Goal: Check status: Check status

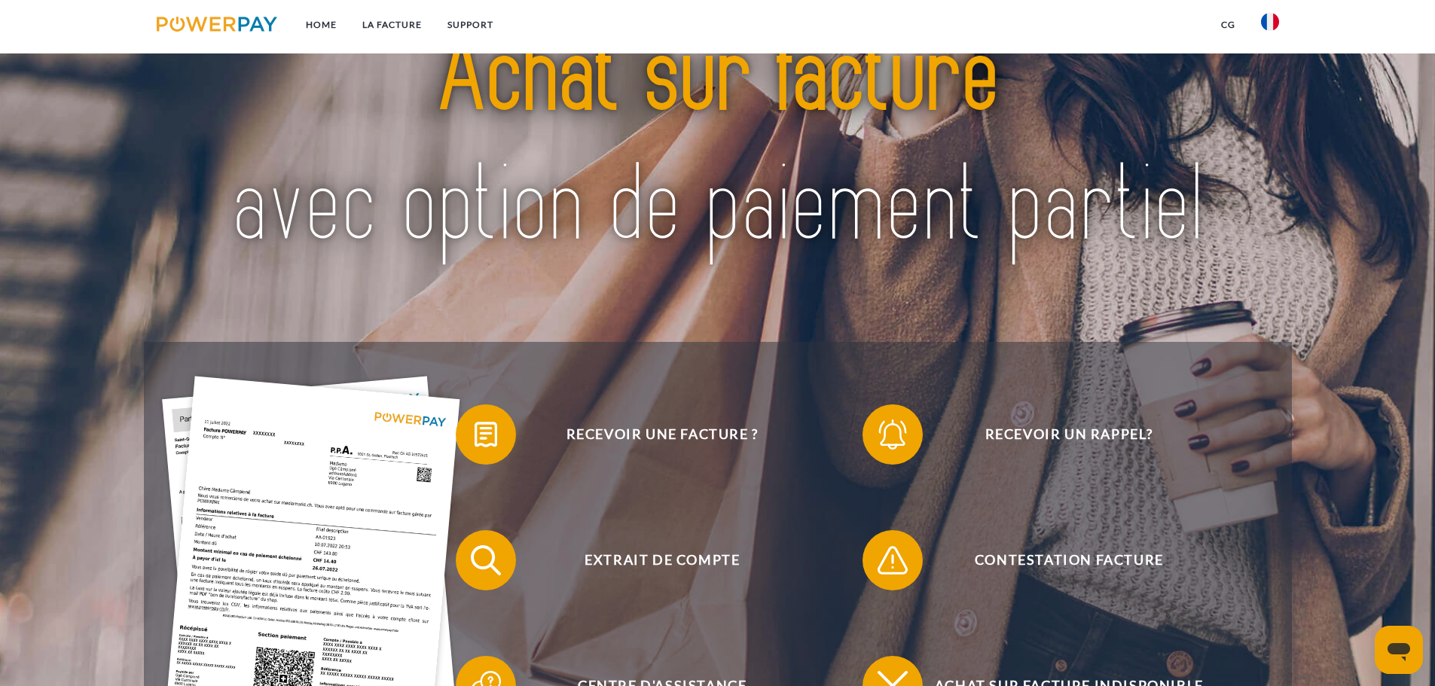
scroll to position [452, 0]
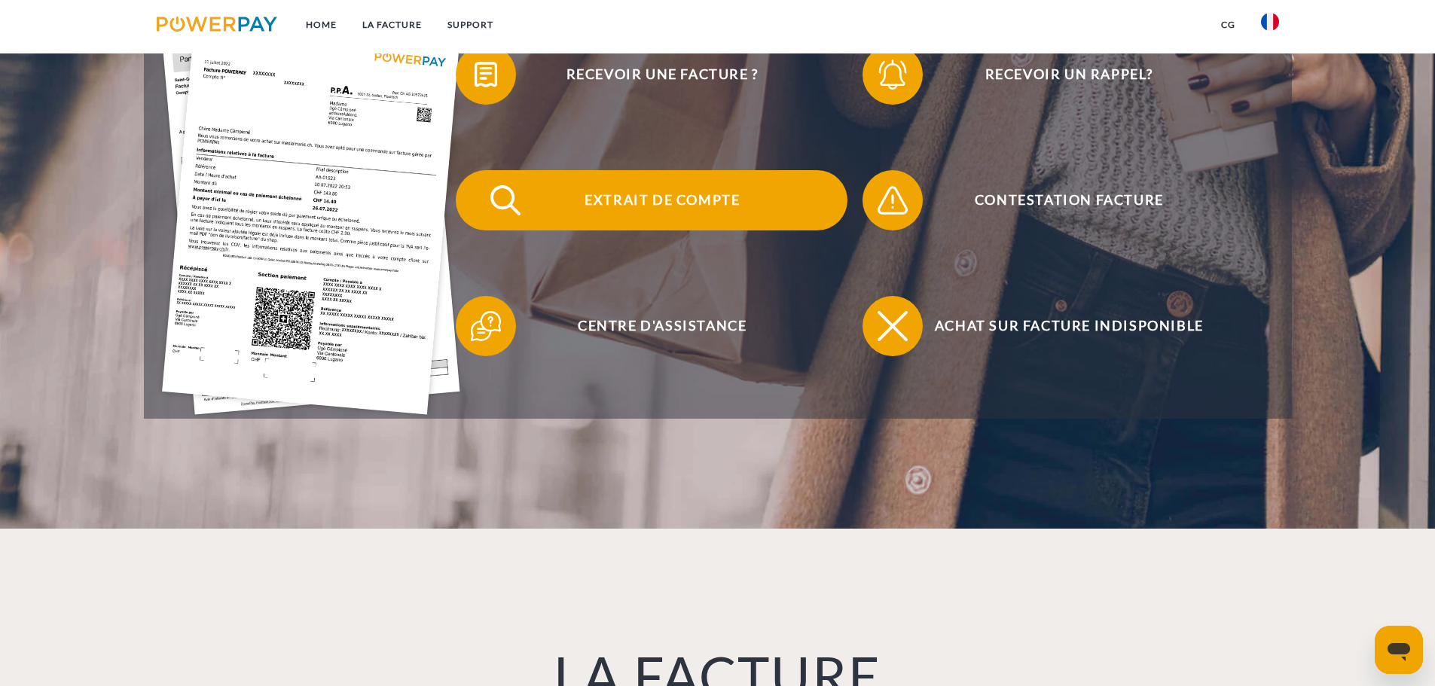
click at [665, 213] on span "Extrait de compte" at bounding box center [662, 200] width 369 height 60
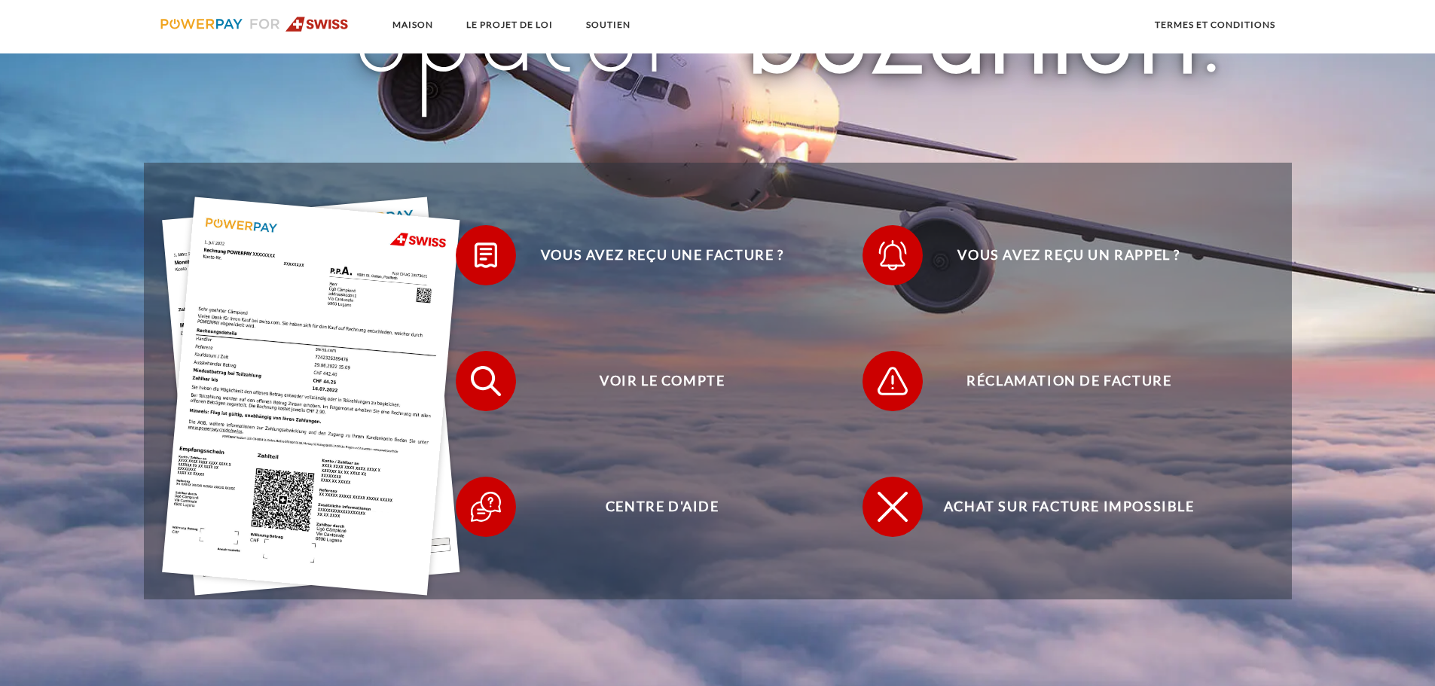
scroll to position [377, 0]
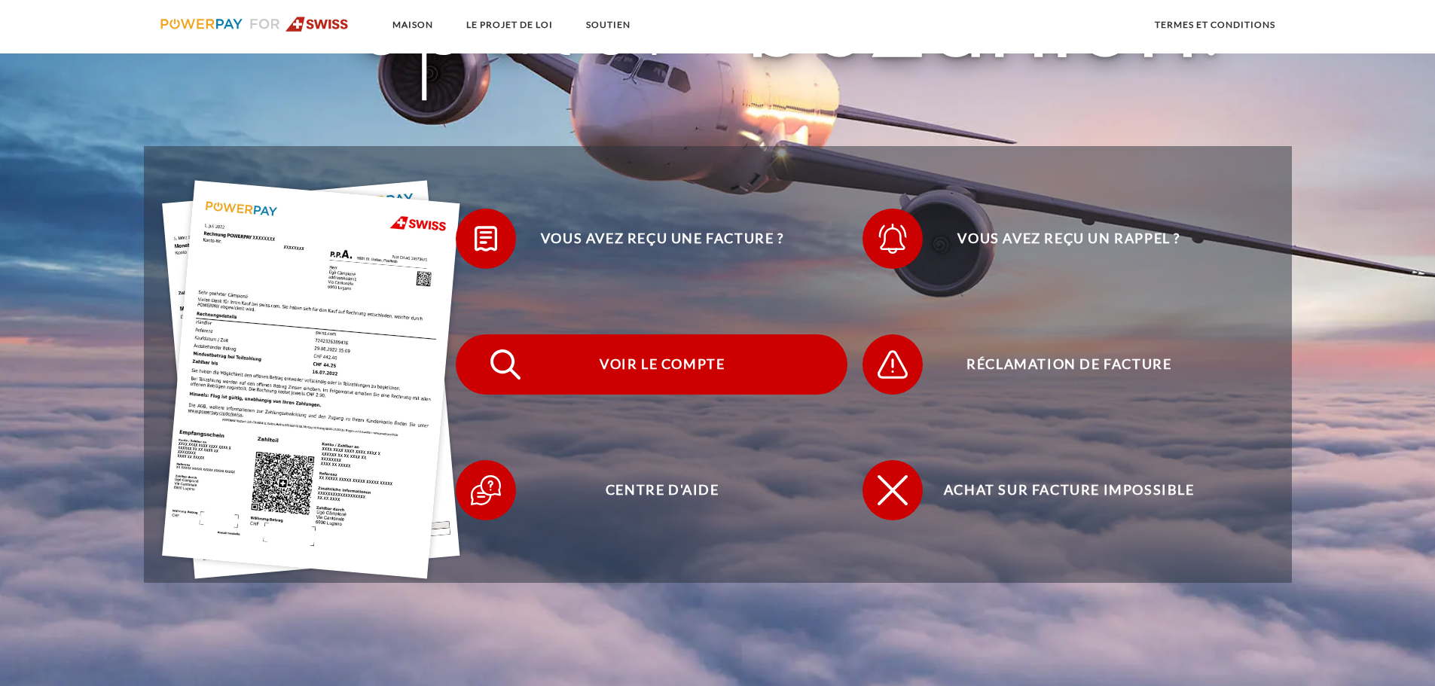
click at [683, 377] on span "Voir le compte" at bounding box center [662, 365] width 369 height 60
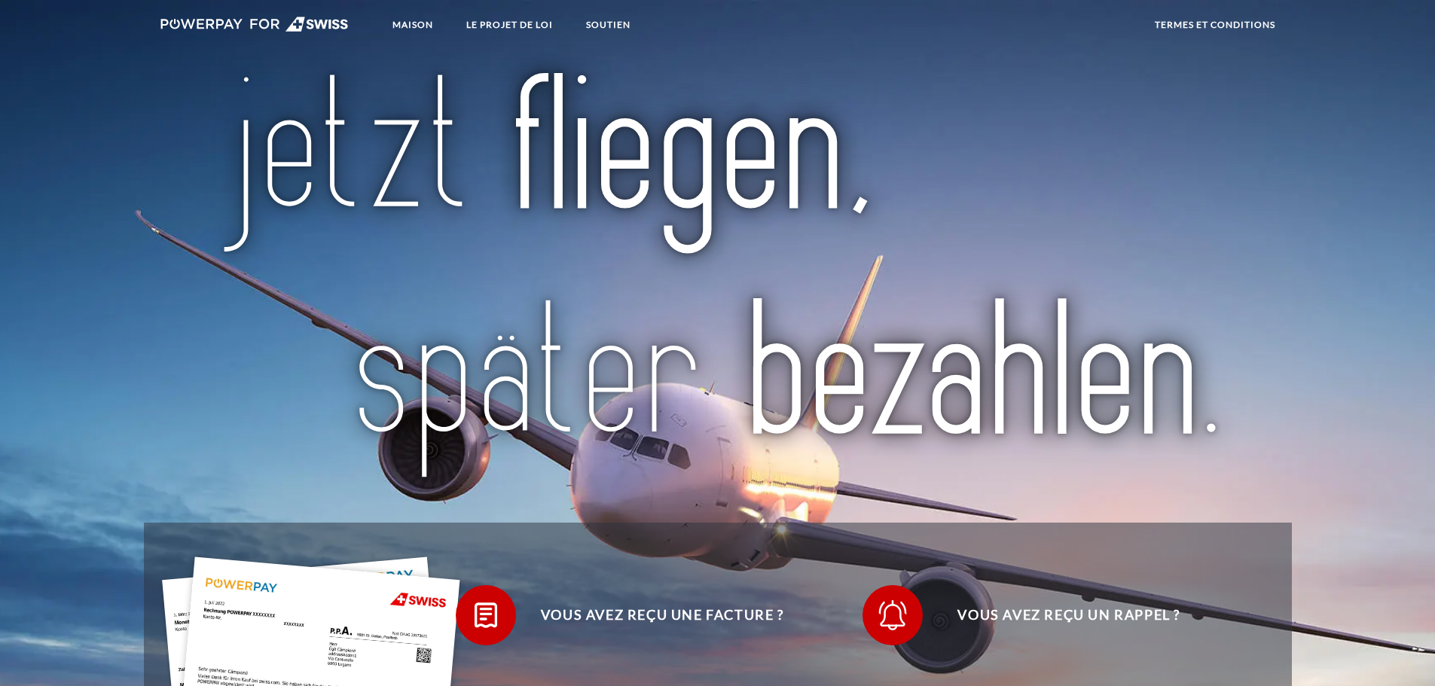
drag, startPoint x: 244, startPoint y: 27, endPoint x: 258, endPoint y: 35, distance: 16.2
click at [244, 28] on img at bounding box center [254, 24] width 189 height 15
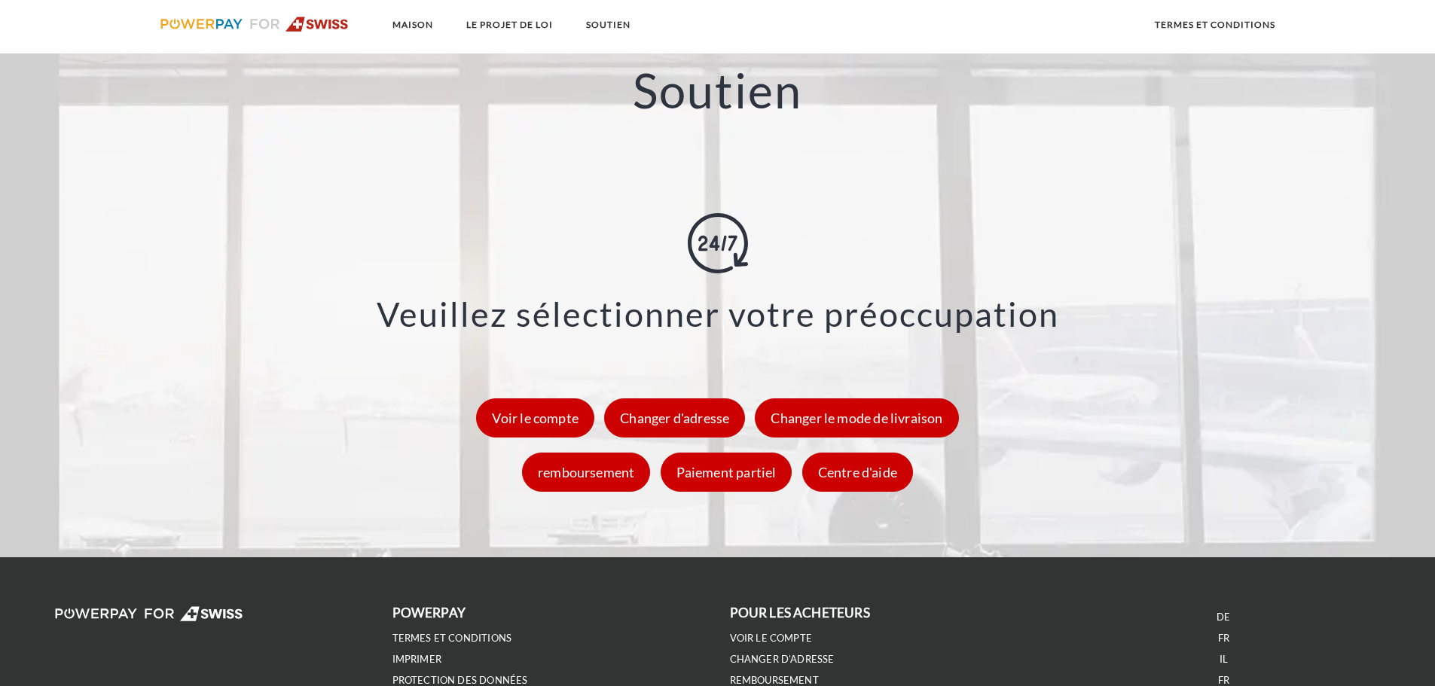
scroll to position [2034, 0]
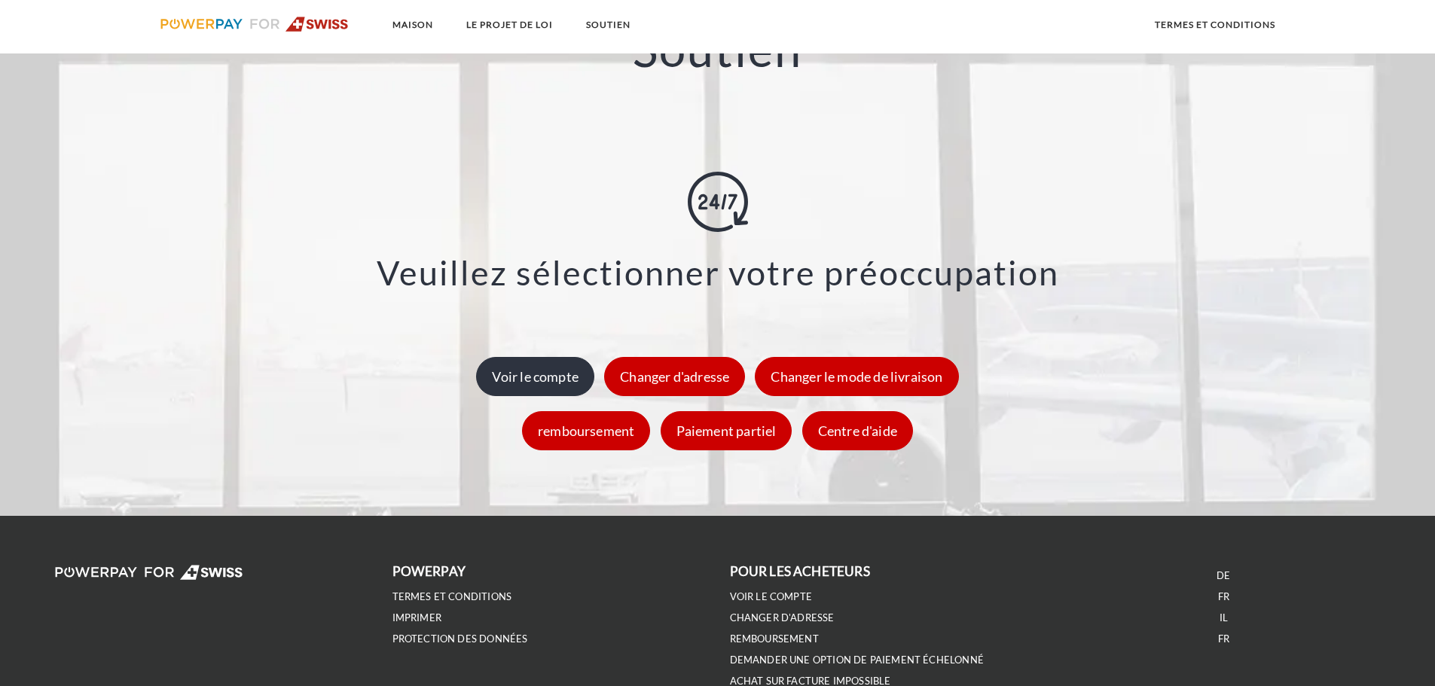
click at [561, 385] on font "Voir le compte" at bounding box center [535, 376] width 87 height 17
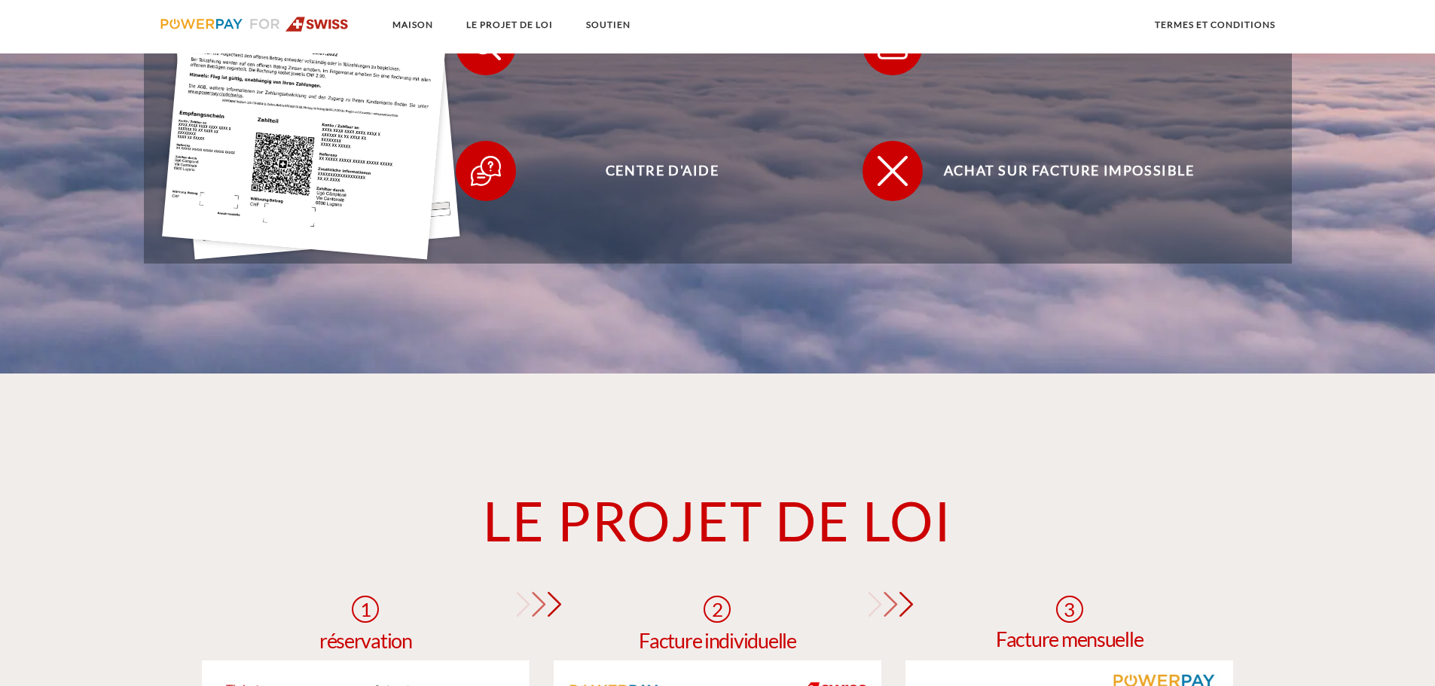
scroll to position [678, 0]
